Goal: Transaction & Acquisition: Purchase product/service

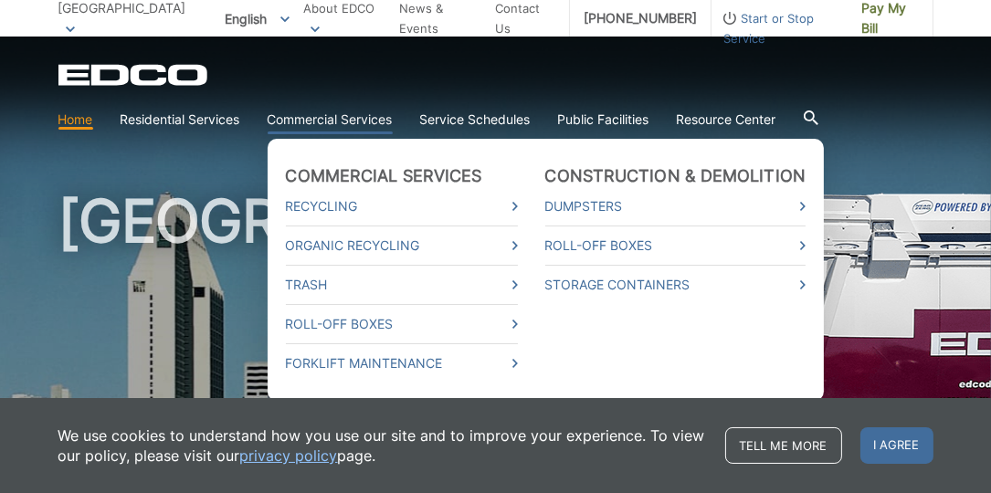
click at [352, 122] on link "Commercial Services" at bounding box center [330, 120] width 125 height 20
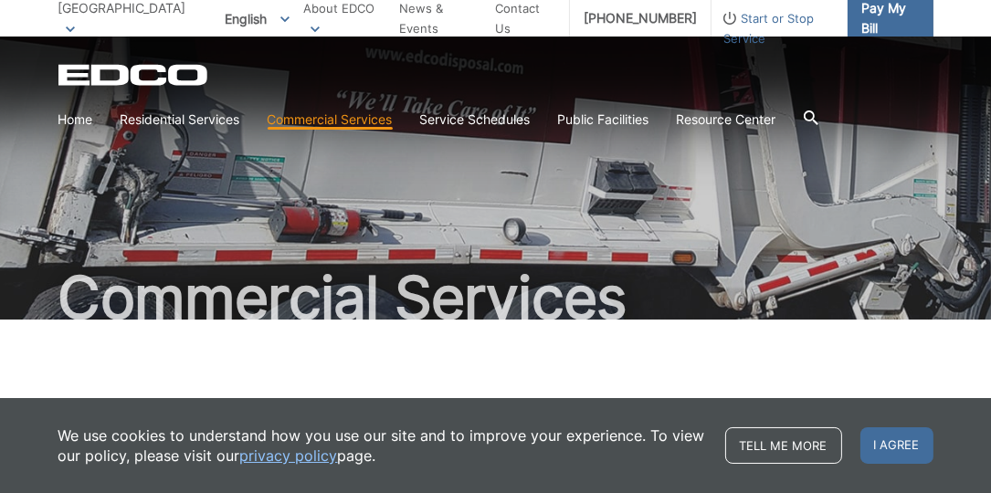
click at [874, 24] on span "Pay My Bill" at bounding box center [890, 18] width 58 height 40
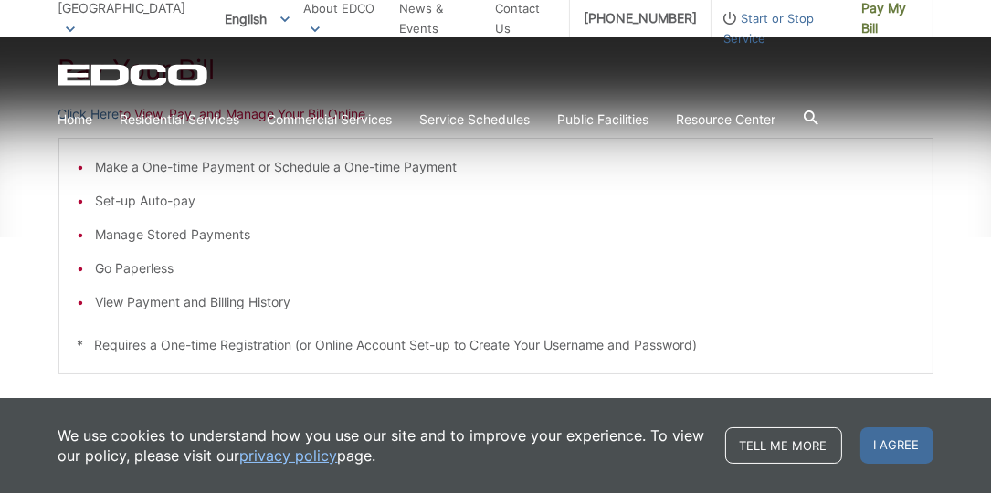
scroll to position [365, 0]
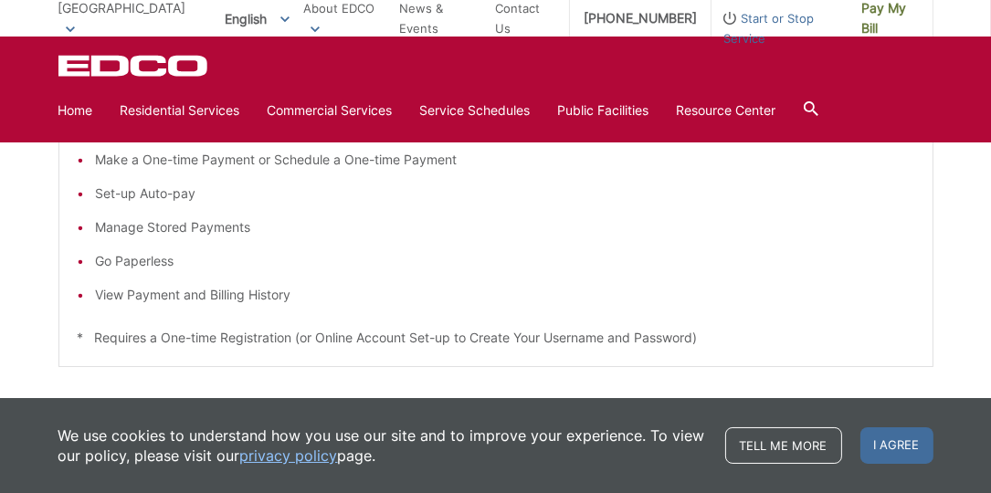
click at [155, 260] on li "Go Paperless" at bounding box center [505, 261] width 818 height 20
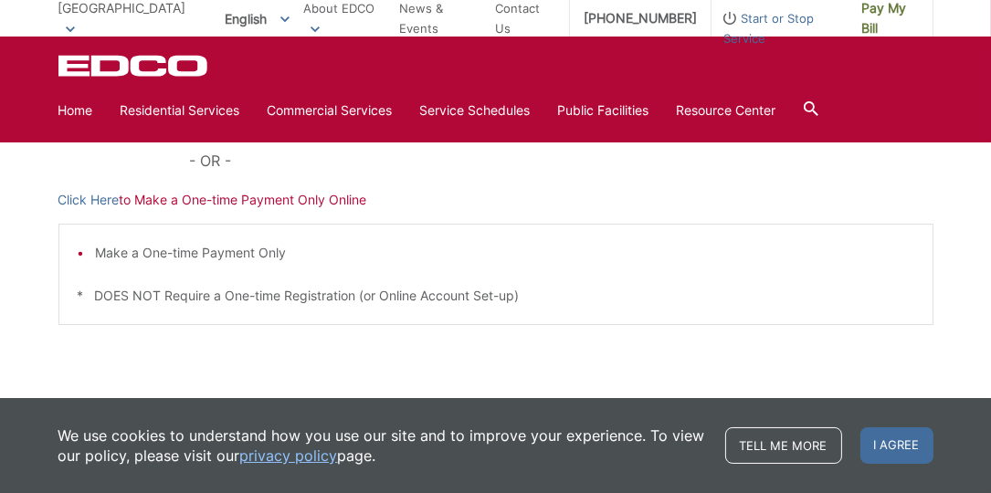
scroll to position [654, 0]
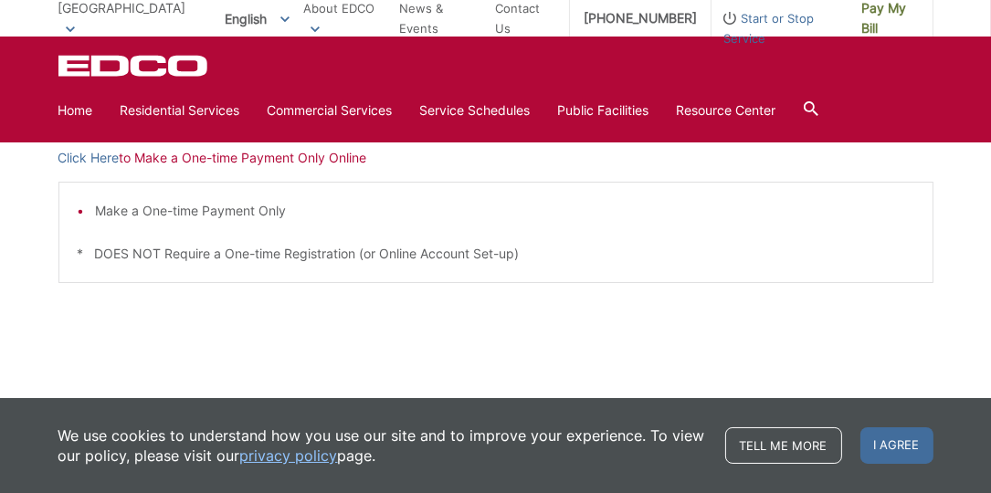
click at [311, 452] on link "privacy policy" at bounding box center [289, 456] width 98 height 20
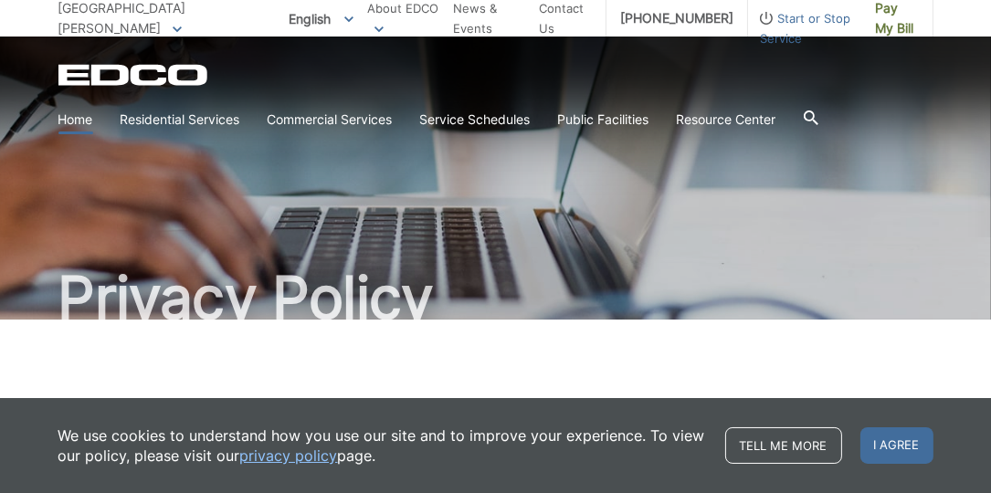
click at [78, 120] on link "Home" at bounding box center [75, 120] width 35 height 20
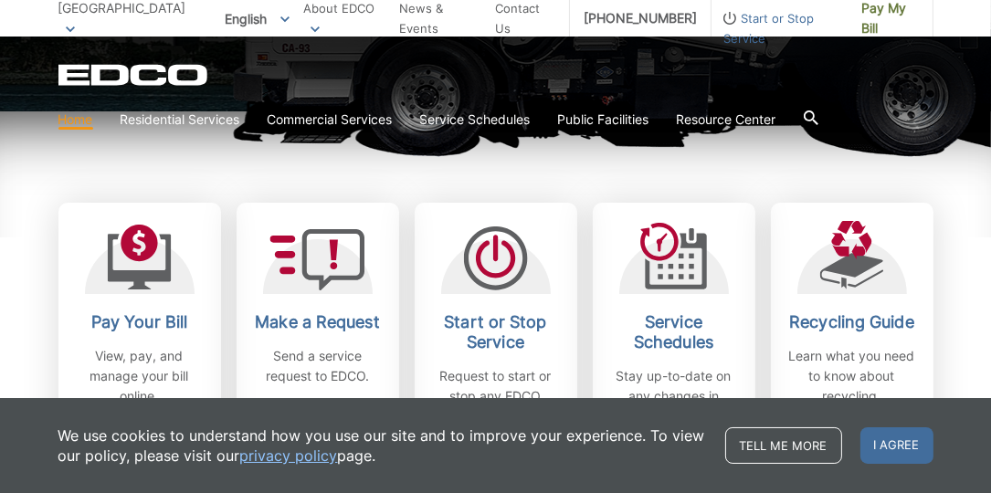
scroll to position [548, 0]
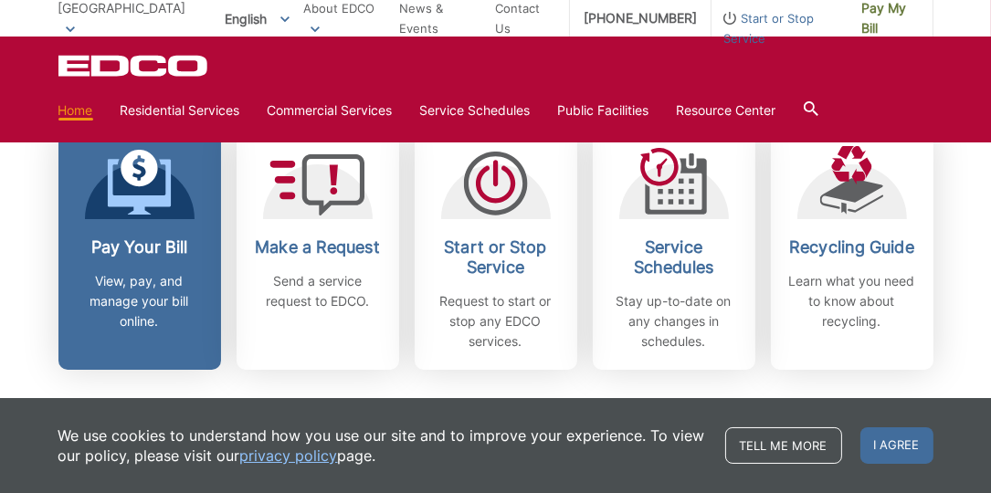
click at [162, 226] on link "Pay Your Bill View, pay, and manage your bill online." at bounding box center [139, 249] width 163 height 242
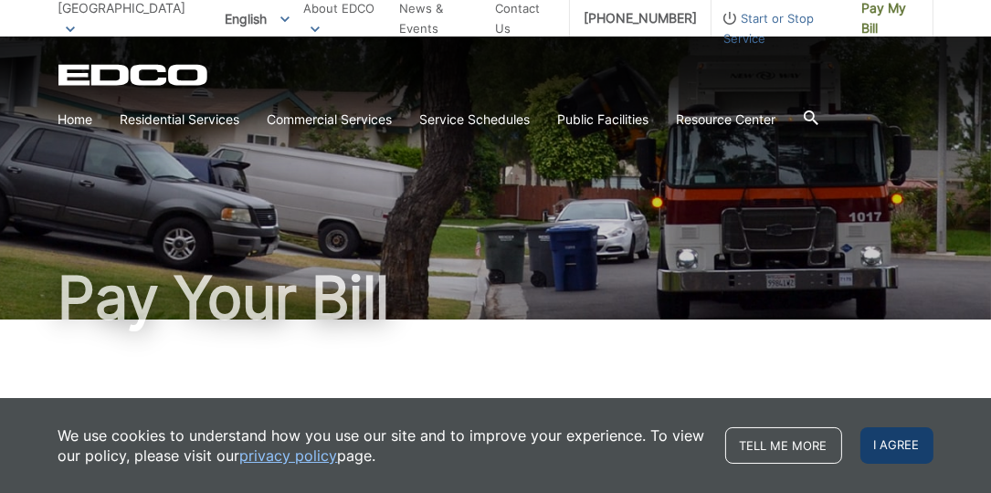
click at [889, 443] on span "I agree" at bounding box center [896, 445] width 73 height 37
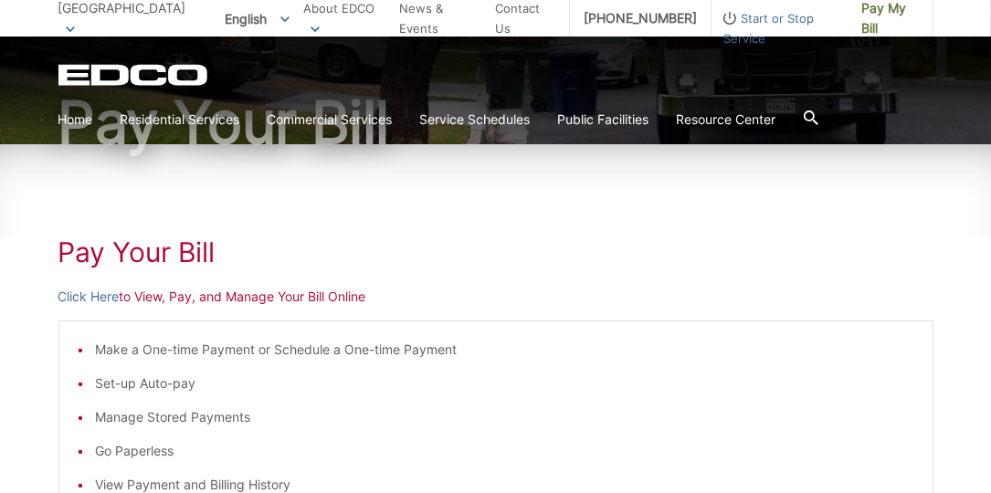
scroll to position [183, 0]
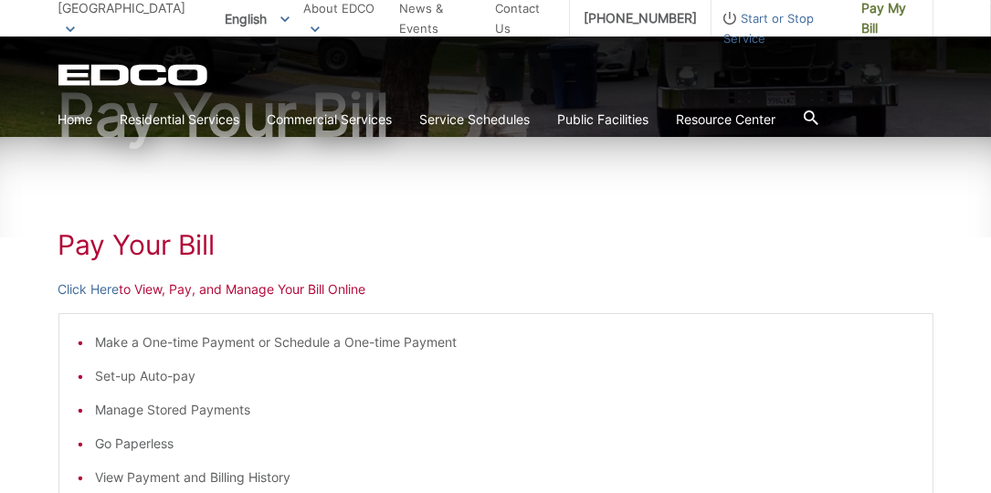
click at [153, 289] on p "Click Here to View, Pay, and Manage Your Bill Online" at bounding box center [495, 289] width 875 height 20
click at [356, 290] on p "Click Here to View, Pay, and Manage Your Bill Online" at bounding box center [495, 289] width 875 height 20
click at [110, 289] on link "Click Here" at bounding box center [88, 289] width 61 height 20
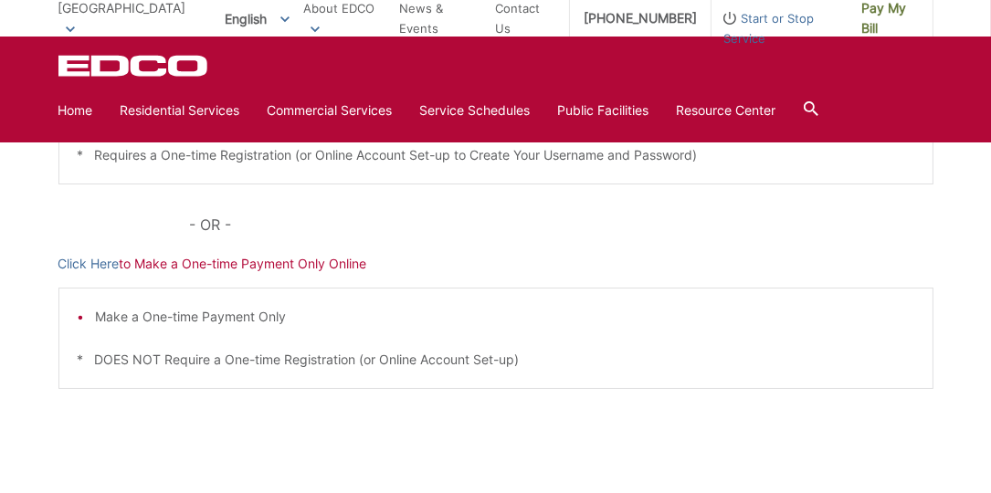
scroll to position [654, 0]
